Goal: Information Seeking & Learning: Learn about a topic

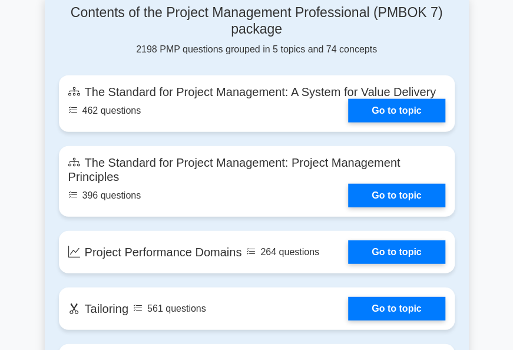
scroll to position [943, 0]
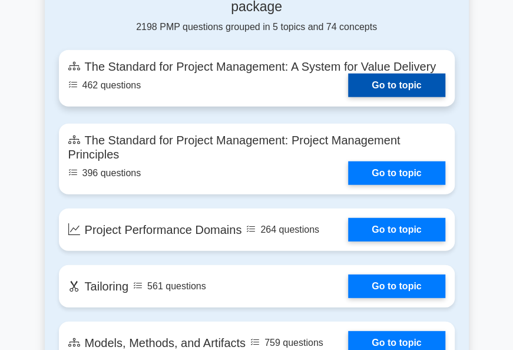
click at [395, 97] on link "Go to topic" at bounding box center [396, 86] width 97 height 24
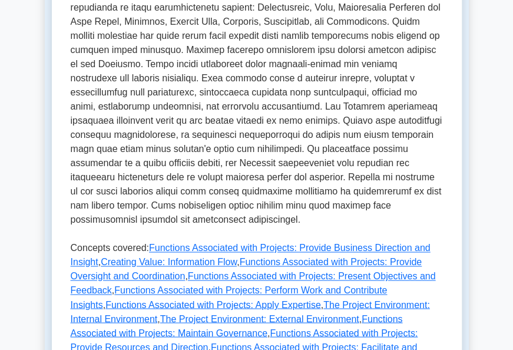
scroll to position [707, 0]
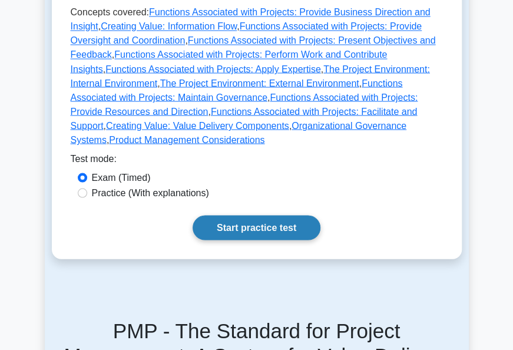
click at [263, 215] on link "Start practice test" at bounding box center [257, 227] width 128 height 25
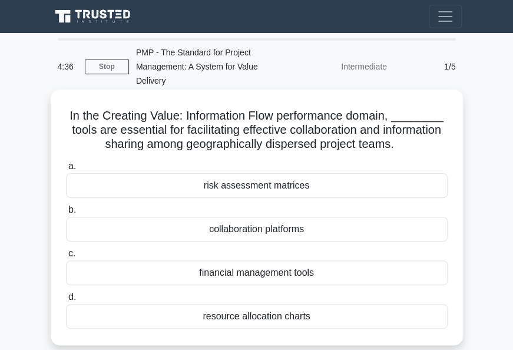
click at [282, 230] on div "collaboration platforms" at bounding box center [257, 229] width 382 height 25
click at [66, 214] on input "b. collaboration platforms" at bounding box center [66, 210] width 0 height 8
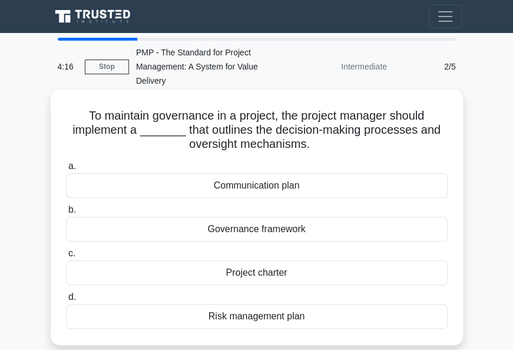
click at [277, 232] on div "Governance framework" at bounding box center [257, 229] width 382 height 25
click at [66, 214] on input "b. Governance framework" at bounding box center [66, 210] width 0 height 8
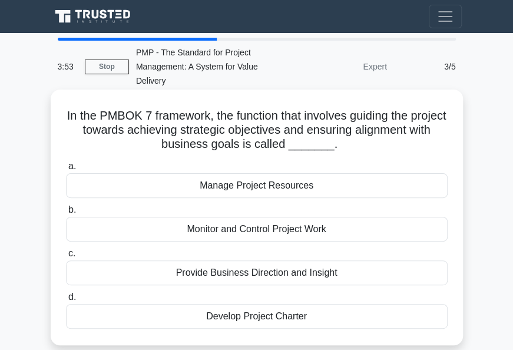
click at [288, 232] on div "Monitor and Control Project Work" at bounding box center [257, 229] width 382 height 25
click at [66, 214] on input "b. Monitor and Control Project Work" at bounding box center [66, 210] width 0 height 8
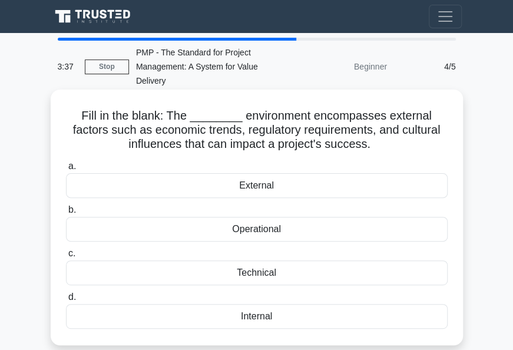
click at [260, 193] on div "External" at bounding box center [257, 185] width 382 height 25
click at [66, 170] on input "a. External" at bounding box center [66, 167] width 0 height 8
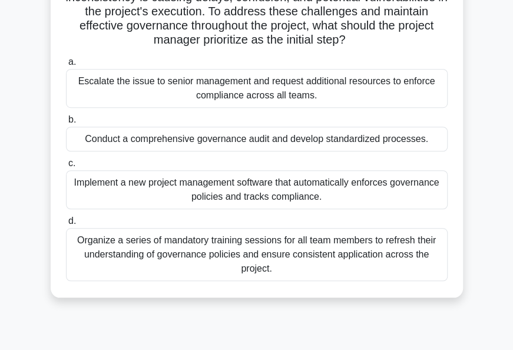
scroll to position [236, 0]
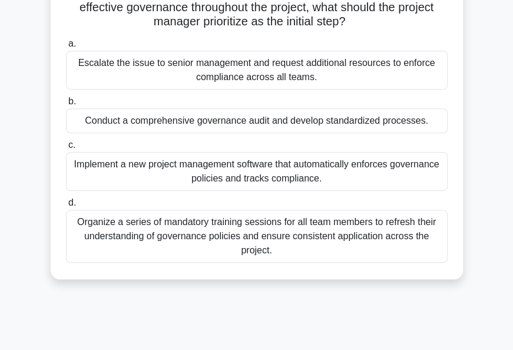
click at [114, 133] on div "Conduct a comprehensive governance audit and develop standardized processes." at bounding box center [257, 120] width 382 height 25
click at [66, 105] on input "b. Conduct a comprehensive governance audit and develop standardized processes." at bounding box center [66, 102] width 0 height 8
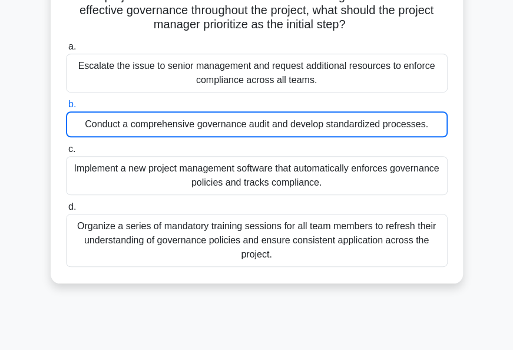
scroll to position [0, 0]
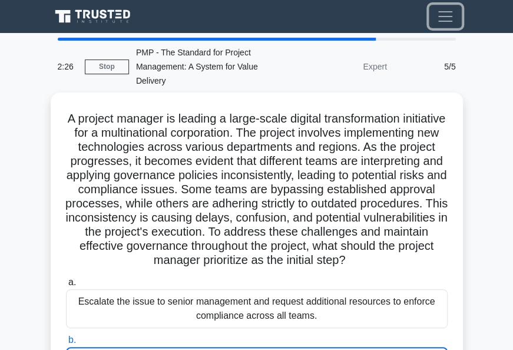
click at [445, 13] on span "Toggle navigation" at bounding box center [446, 17] width 18 height 18
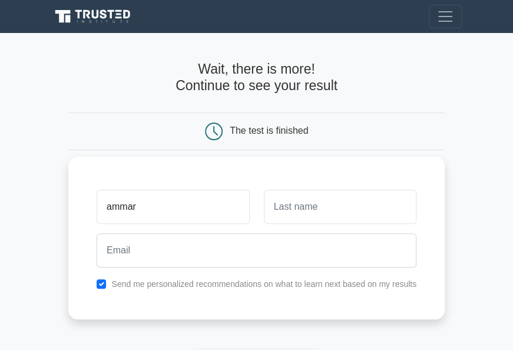
type input "ammar"
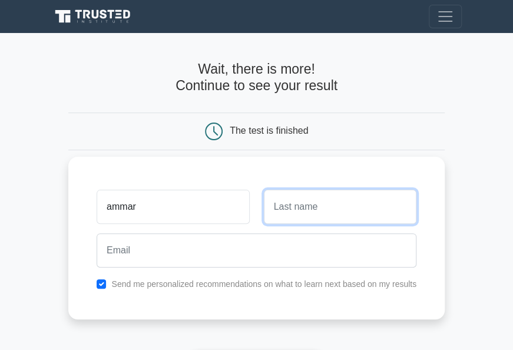
click at [275, 203] on input "text" at bounding box center [340, 207] width 153 height 34
type input "osman"
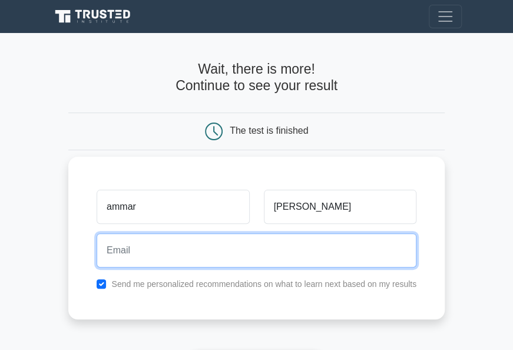
click at [196, 259] on input "email" at bounding box center [257, 250] width 320 height 34
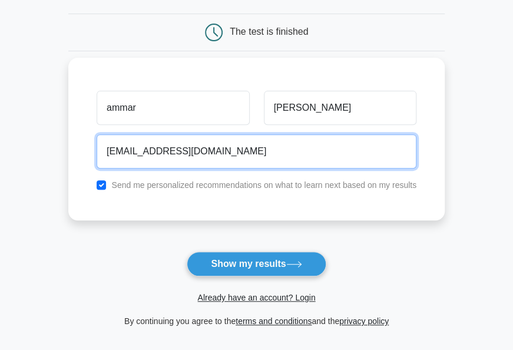
scroll to position [118, 0]
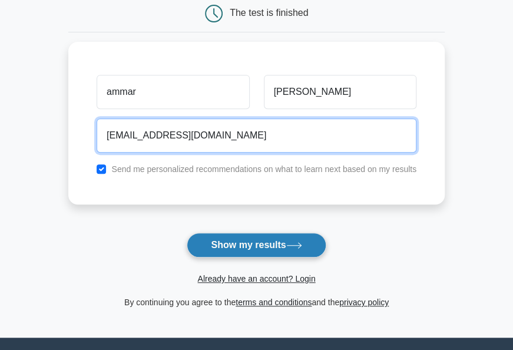
type input "ammar_osman1@yahoo.com"
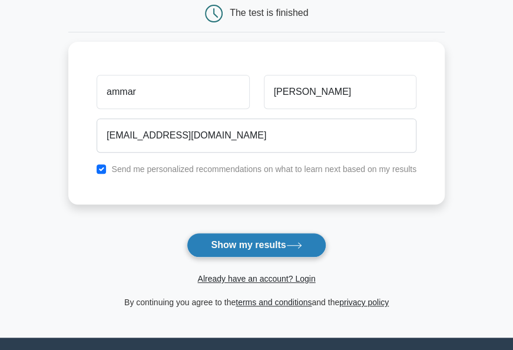
click at [250, 245] on button "Show my results" at bounding box center [256, 245] width 139 height 25
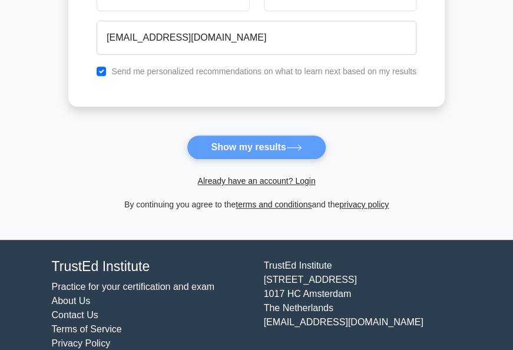
scroll to position [233, 0]
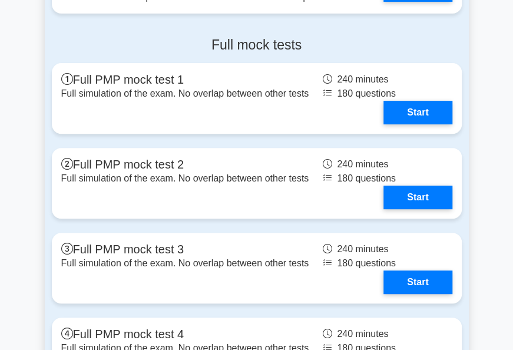
scroll to position [1465, 0]
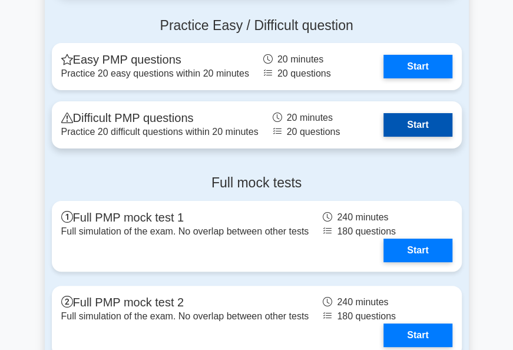
click at [398, 137] on link "Start" at bounding box center [418, 125] width 68 height 24
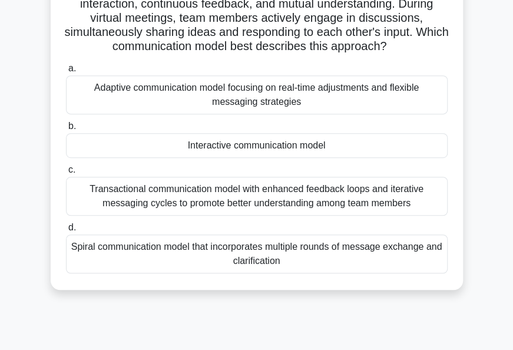
scroll to position [177, 0]
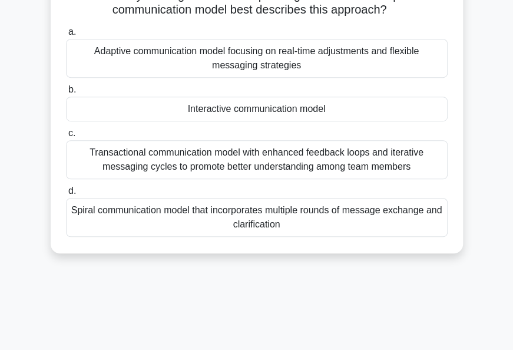
click at [237, 121] on div "Interactive communication model" at bounding box center [257, 109] width 382 height 25
click at [66, 94] on input "b. Interactive communication model" at bounding box center [66, 90] width 0 height 8
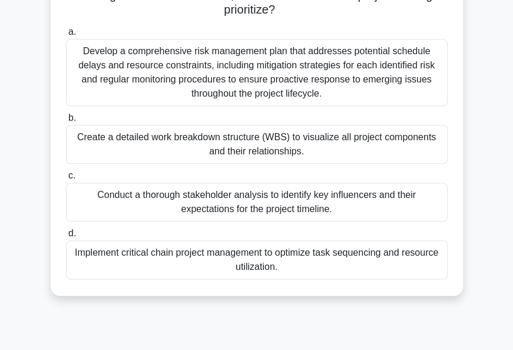
click at [258, 258] on div "Implement critical chain project management to optimize task sequencing and res…" at bounding box center [257, 259] width 382 height 39
click at [66, 237] on input "d. Implement critical chain project management to optimize task sequencing and …" at bounding box center [66, 234] width 0 height 8
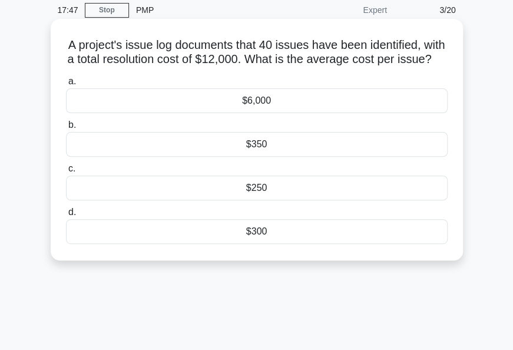
scroll to position [0, 0]
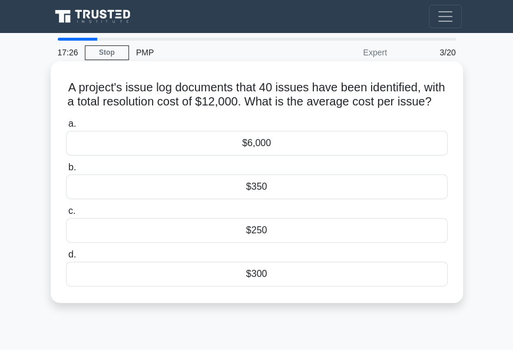
click at [264, 283] on div "$300" at bounding box center [257, 274] width 382 height 25
click at [66, 259] on input "d. $300" at bounding box center [66, 255] width 0 height 8
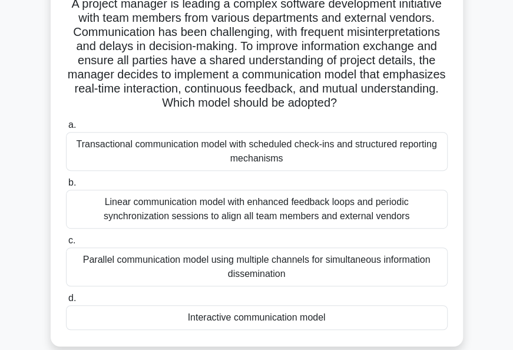
scroll to position [118, 0]
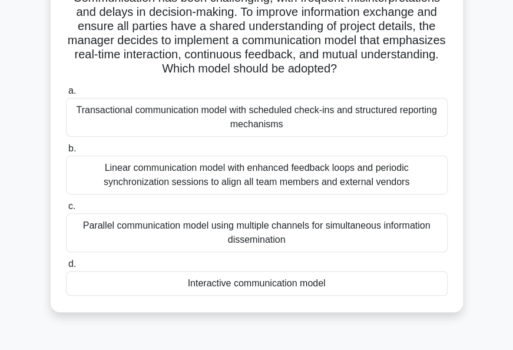
click at [203, 190] on div "Linear communication model with enhanced feedback loops and periodic synchroniz…" at bounding box center [257, 175] width 382 height 39
click at [66, 153] on input "b. Linear communication model with enhanced feedback loops and periodic synchro…" at bounding box center [66, 149] width 0 height 8
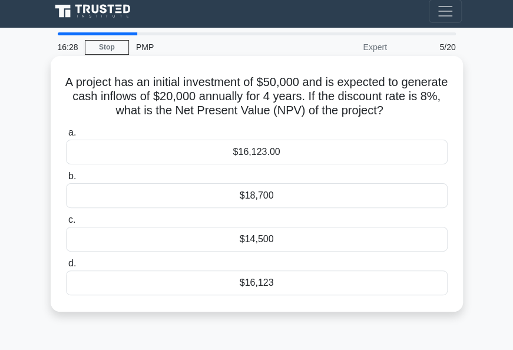
scroll to position [0, 0]
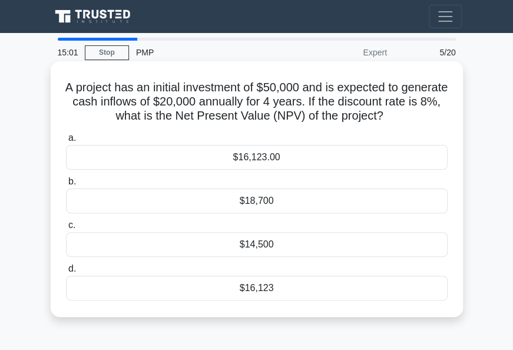
click at [247, 247] on div "$14,500" at bounding box center [257, 244] width 382 height 25
click at [66, 229] on input "c. $14,500" at bounding box center [66, 226] width 0 height 8
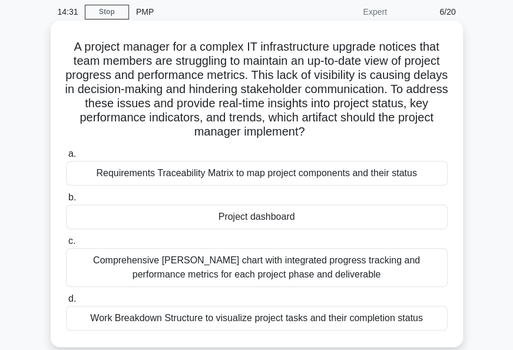
scroll to position [59, 0]
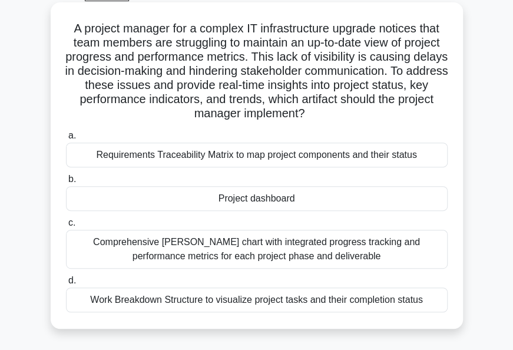
click at [230, 159] on div "Requirements Traceability Matrix to map project components and their status" at bounding box center [257, 155] width 382 height 25
click at [66, 140] on input "a. Requirements Traceability Matrix to map project components and their status" at bounding box center [66, 136] width 0 height 8
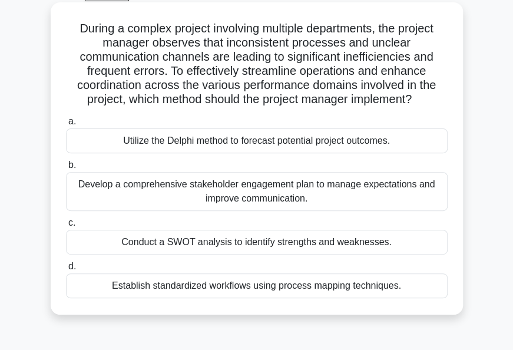
click at [244, 200] on div "Develop a comprehensive stakeholder engagement plan to manage expectations and …" at bounding box center [257, 191] width 382 height 39
click at [66, 169] on input "b. Develop a comprehensive stakeholder engagement plan to manage expectations a…" at bounding box center [66, 165] width 0 height 8
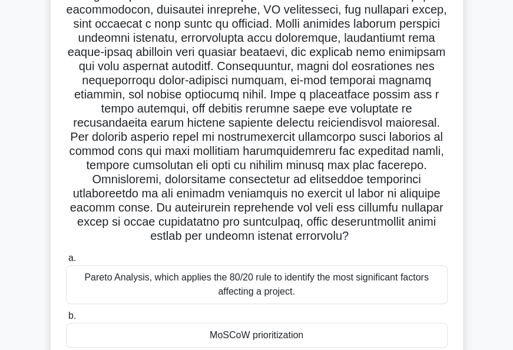
scroll to position [104, 0]
